Goal: Transaction & Acquisition: Book appointment/travel/reservation

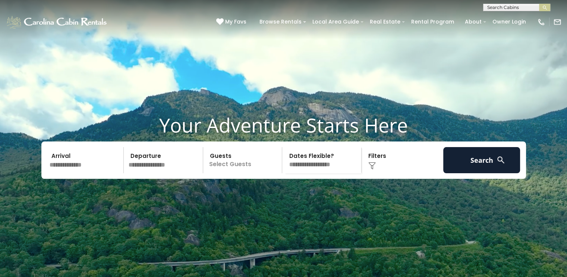
click at [90, 173] on input "text" at bounding box center [85, 160] width 77 height 26
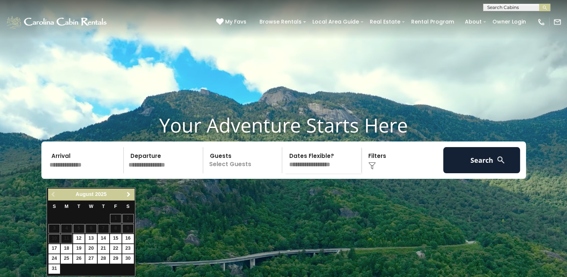
click at [126, 193] on span "Next" at bounding box center [129, 194] width 6 height 6
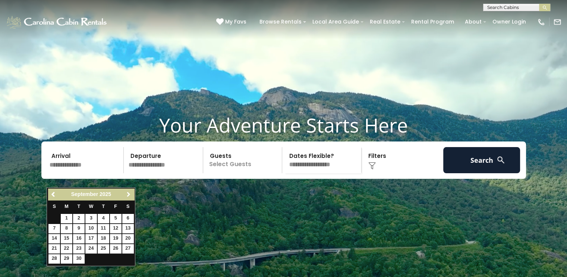
click at [126, 193] on span "Next" at bounding box center [129, 194] width 6 height 6
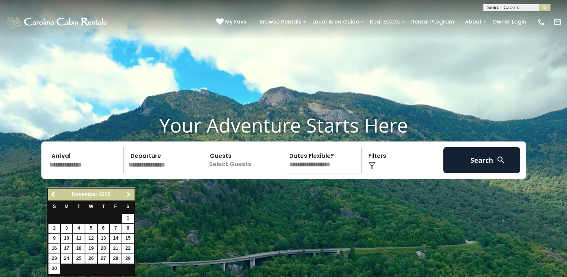
click at [126, 193] on span "Next" at bounding box center [129, 194] width 6 height 6
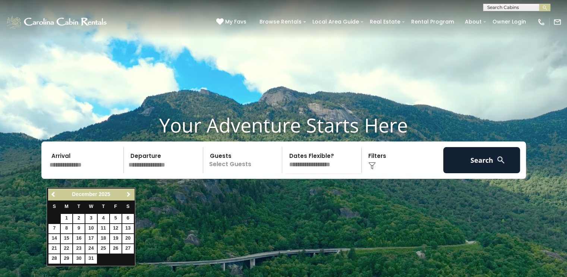
click at [126, 193] on span "Next" at bounding box center [129, 194] width 6 height 6
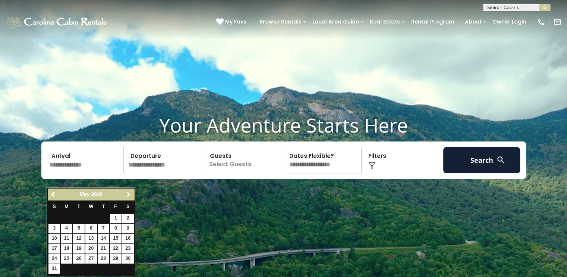
click at [126, 193] on span "Next" at bounding box center [129, 194] width 6 height 6
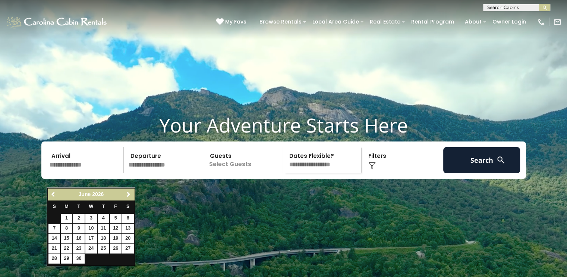
click at [51, 194] on span "Previous" at bounding box center [54, 194] width 6 height 6
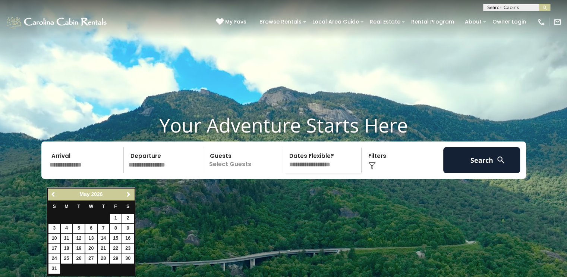
click at [53, 197] on span "Previous" at bounding box center [54, 194] width 6 height 6
click at [129, 191] on span "Next" at bounding box center [129, 194] width 6 height 6
click at [103, 247] on link "21" at bounding box center [104, 248] width 12 height 9
type input "*******"
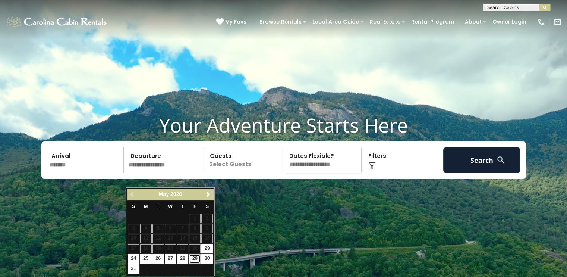
click at [198, 257] on link "29" at bounding box center [195, 258] width 12 height 9
type input "*******"
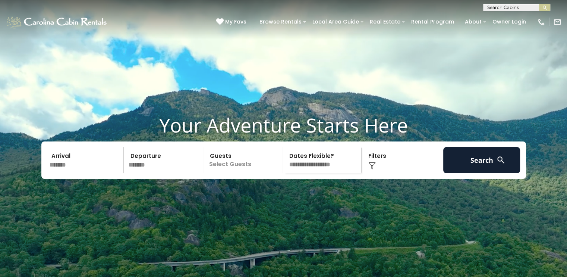
click at [224, 173] on p "Select Guests" at bounding box center [243, 160] width 77 height 26
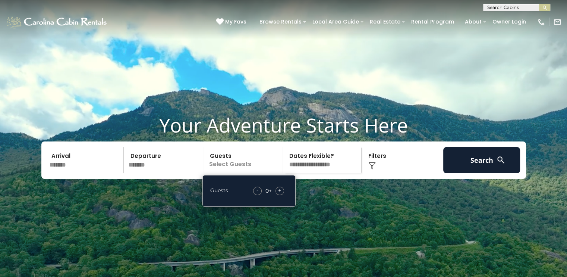
click at [278, 194] on span "+" at bounding box center [279, 189] width 3 height 7
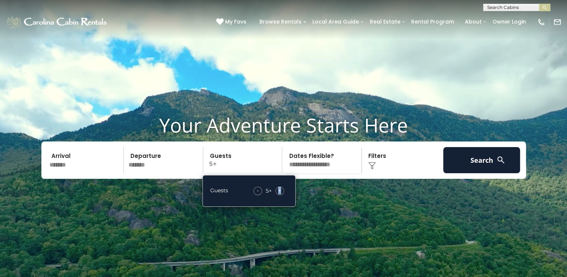
click at [278, 195] on div "+" at bounding box center [279, 190] width 9 height 9
click at [278, 194] on span "+" at bounding box center [279, 189] width 3 height 7
click at [278, 195] on div "+" at bounding box center [279, 190] width 9 height 9
click at [337, 173] on select "**********" at bounding box center [322, 160] width 77 height 26
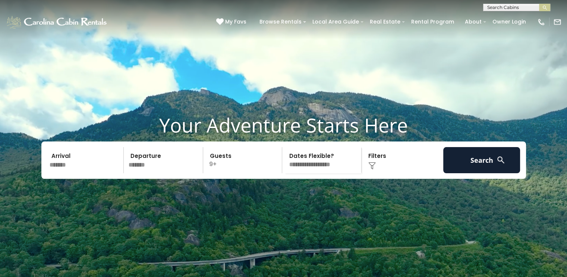
select select "*"
click at [284, 161] on select "**********" at bounding box center [322, 160] width 77 height 26
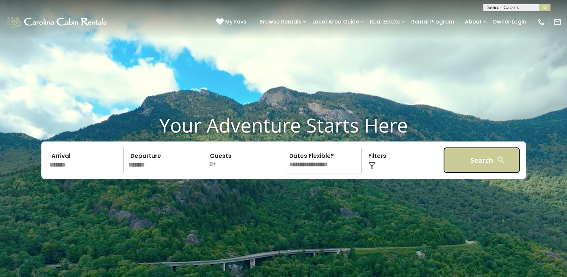
click at [464, 170] on button "Search" at bounding box center [481, 160] width 77 height 26
click at [464, 171] on button "Search" at bounding box center [481, 160] width 77 height 26
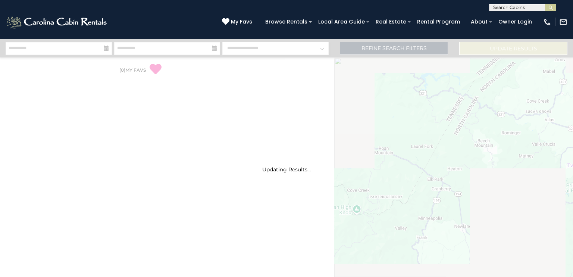
select select "*"
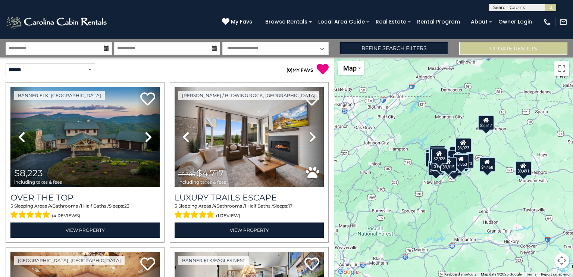
click at [471, 165] on div "$3,570" at bounding box center [465, 160] width 16 height 15
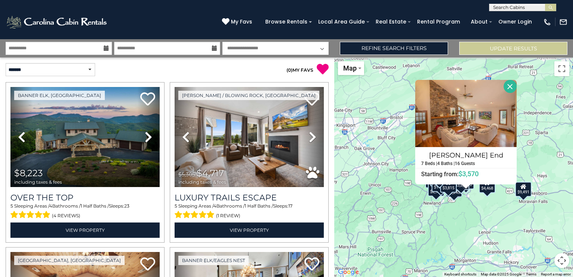
click at [448, 193] on div "$4,245" at bounding box center [453, 189] width 16 height 15
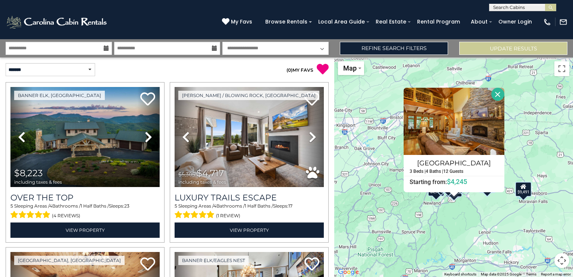
click at [435, 195] on div "$2,945" at bounding box center [436, 188] width 16 height 15
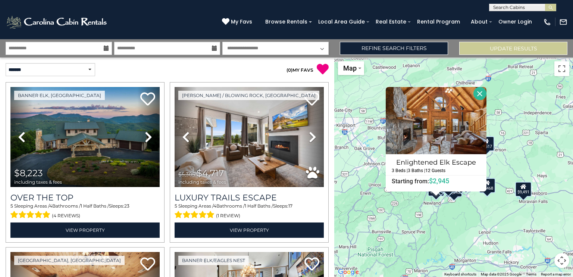
click at [454, 194] on div "$4,245" at bounding box center [453, 189] width 16 height 15
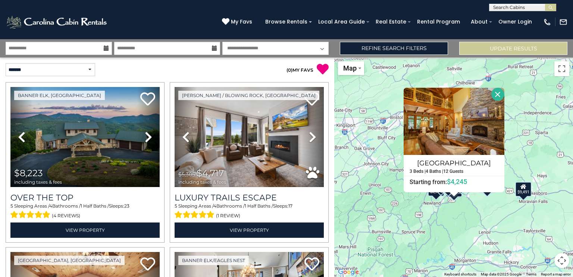
click at [455, 195] on div at bounding box center [453, 194] width 9 height 4
click at [459, 192] on div "$4,245" at bounding box center [453, 189] width 16 height 15
click at [493, 94] on button "Close" at bounding box center [497, 94] width 13 height 13
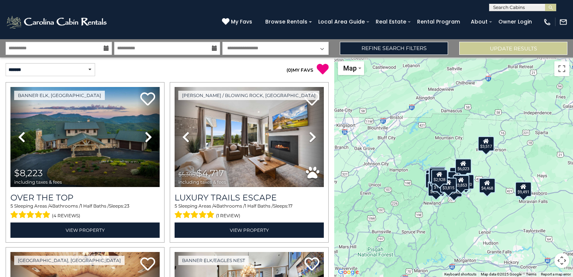
click at [441, 181] on div "$2,928" at bounding box center [439, 176] width 16 height 15
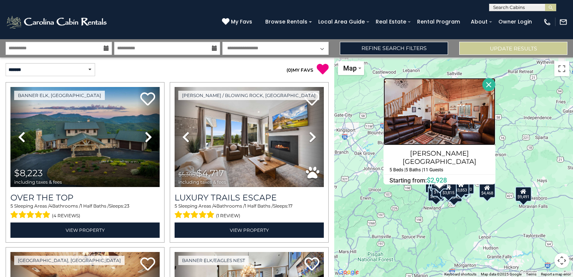
click at [441, 122] on img at bounding box center [439, 111] width 112 height 67
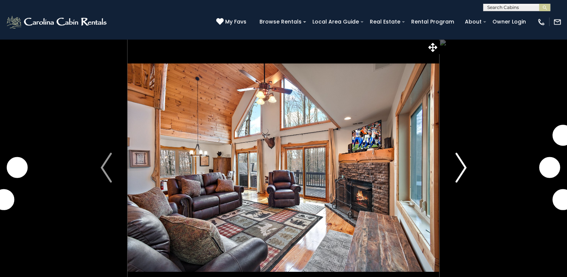
click at [462, 170] on img "Next" at bounding box center [460, 167] width 11 height 30
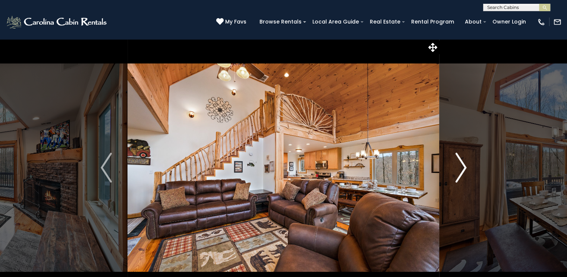
click at [462, 165] on img "Next" at bounding box center [460, 167] width 11 height 30
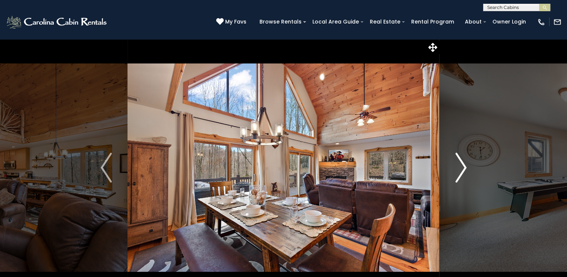
click at [462, 165] on img "Next" at bounding box center [460, 167] width 11 height 30
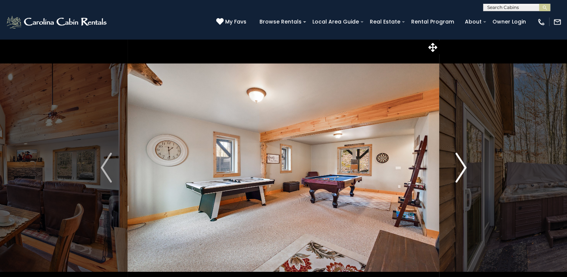
click at [462, 165] on img "Next" at bounding box center [460, 167] width 11 height 30
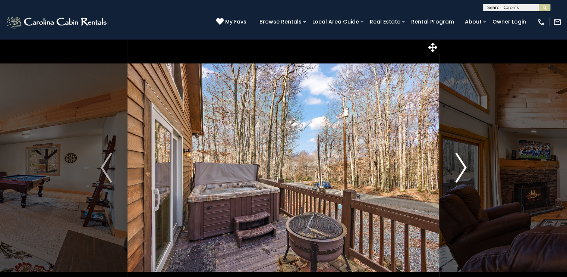
click at [462, 165] on img "Next" at bounding box center [460, 167] width 11 height 30
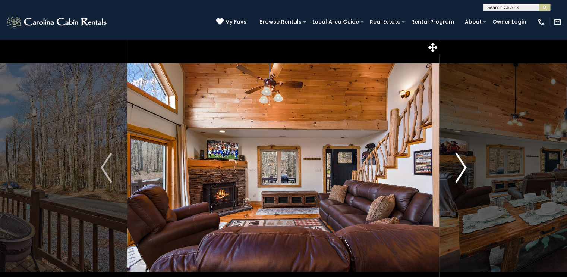
click at [462, 165] on img "Next" at bounding box center [460, 167] width 11 height 30
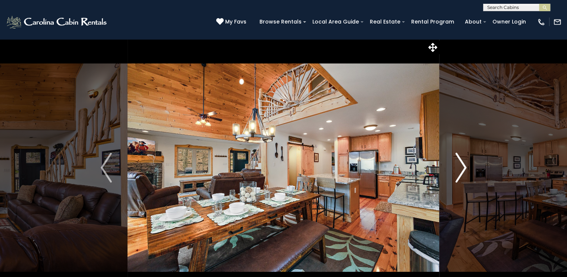
click at [462, 165] on img "Next" at bounding box center [460, 167] width 11 height 30
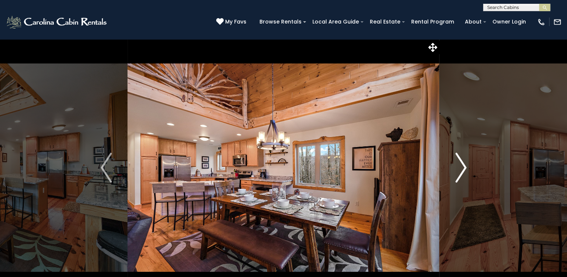
click at [462, 165] on img "Next" at bounding box center [460, 167] width 11 height 30
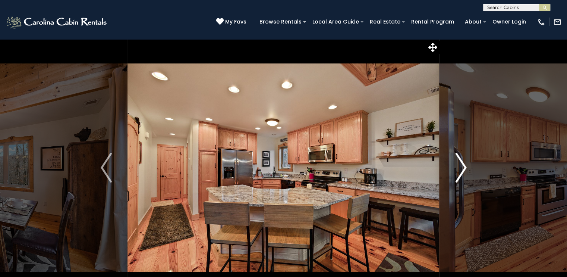
click at [462, 165] on img "Next" at bounding box center [460, 167] width 11 height 30
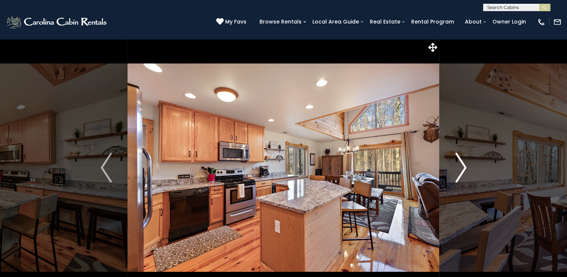
click at [462, 165] on img "Next" at bounding box center [460, 167] width 11 height 30
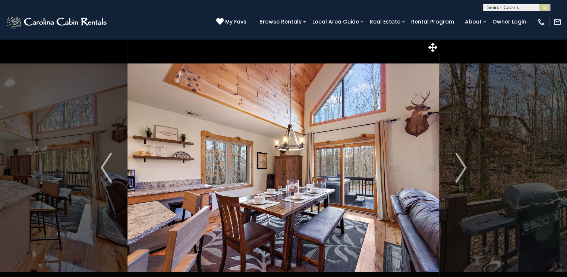
click at [467, 166] on button "Next" at bounding box center [460, 167] width 43 height 257
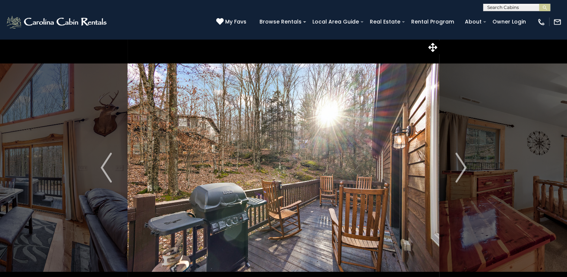
drag, startPoint x: 467, startPoint y: 166, endPoint x: 423, endPoint y: 87, distance: 90.6
click at [423, 87] on div "Enjoy a Mountain Getaway at Rudolph Resort!" at bounding box center [283, 167] width 312 height 257
